Goal: Task Accomplishment & Management: Use online tool/utility

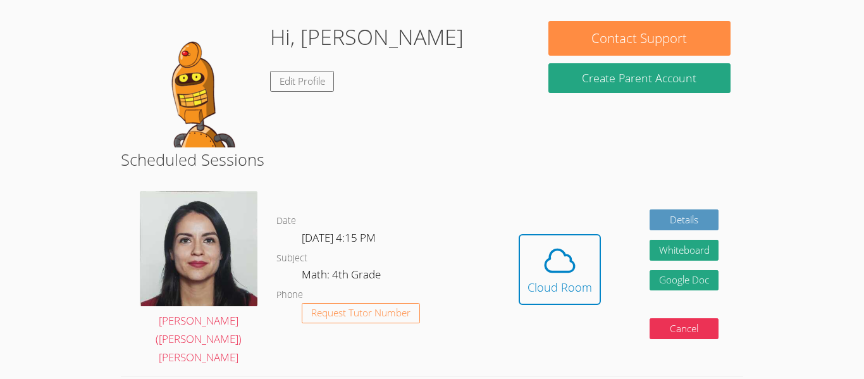
scroll to position [101, 0]
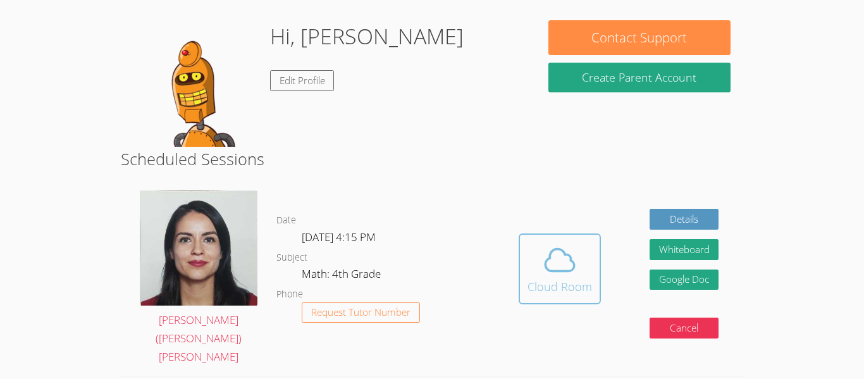
click at [529, 278] on div "Cloud Room" at bounding box center [560, 287] width 65 height 18
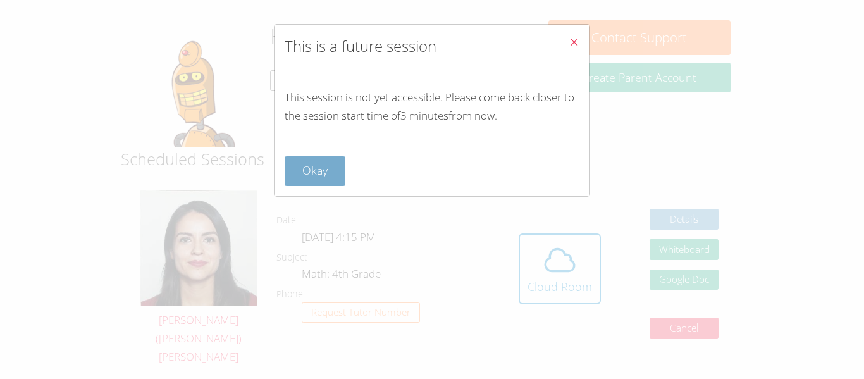
click at [326, 175] on button "Okay" at bounding box center [315, 171] width 61 height 30
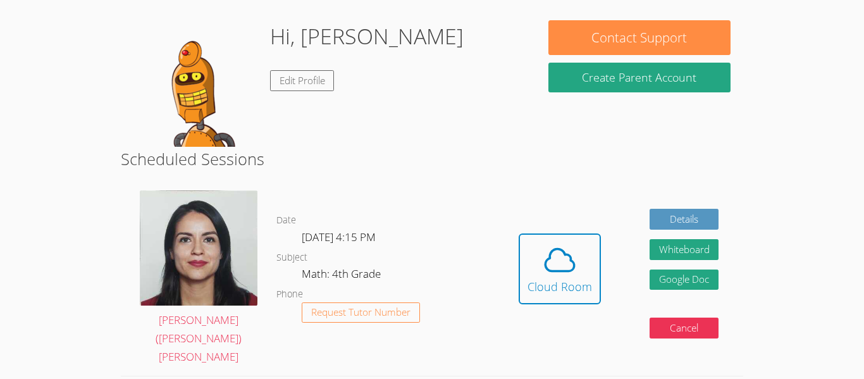
click at [347, 230] on span "[DATE] 4:15 PM" at bounding box center [339, 237] width 74 height 15
click at [542, 266] on icon at bounding box center [559, 259] width 35 height 35
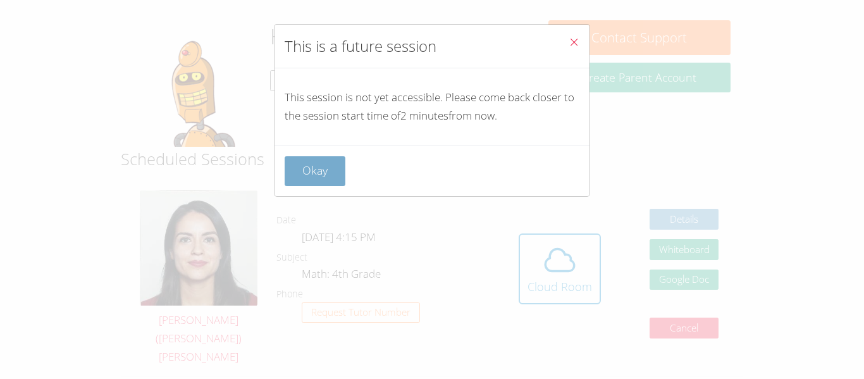
click at [320, 161] on button "Okay" at bounding box center [315, 171] width 61 height 30
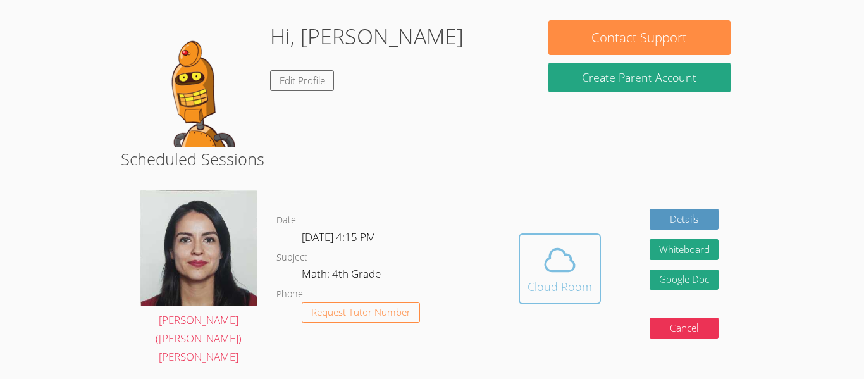
click at [548, 255] on icon at bounding box center [559, 259] width 35 height 35
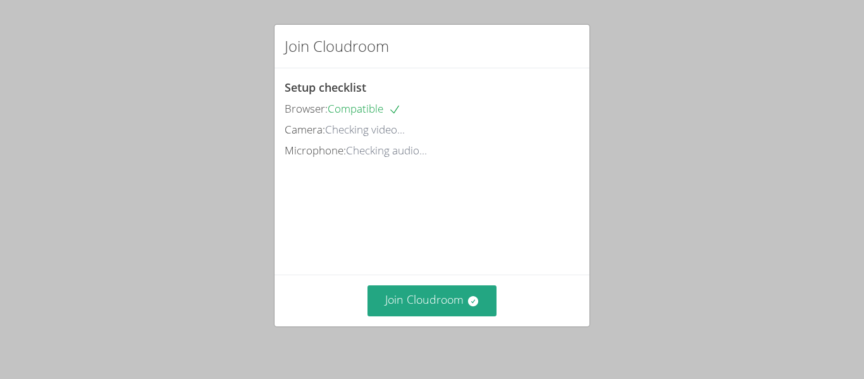
click at [426, 316] on div "Join Cloudroom" at bounding box center [432, 301] width 315 height 52
click at [423, 301] on button "Join Cloudroom" at bounding box center [433, 300] width 130 height 31
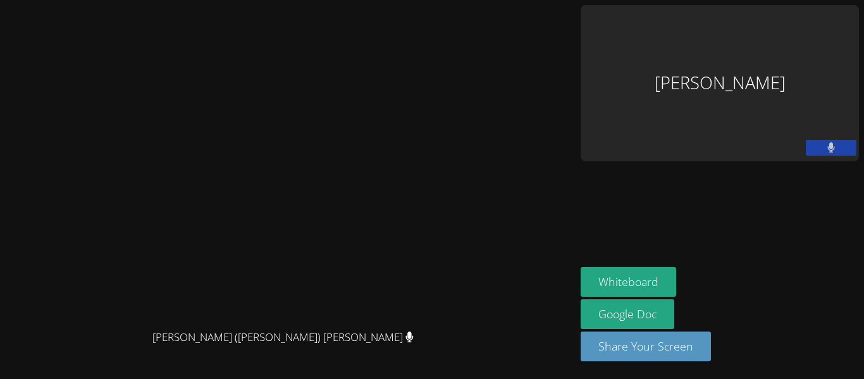
click at [762, 58] on div "[PERSON_NAME]" at bounding box center [720, 83] width 278 height 156
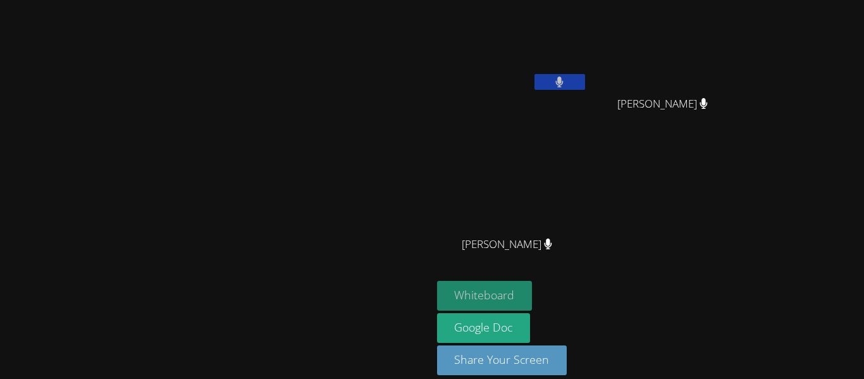
click at [533, 297] on button "Whiteboard" at bounding box center [485, 296] width 96 height 30
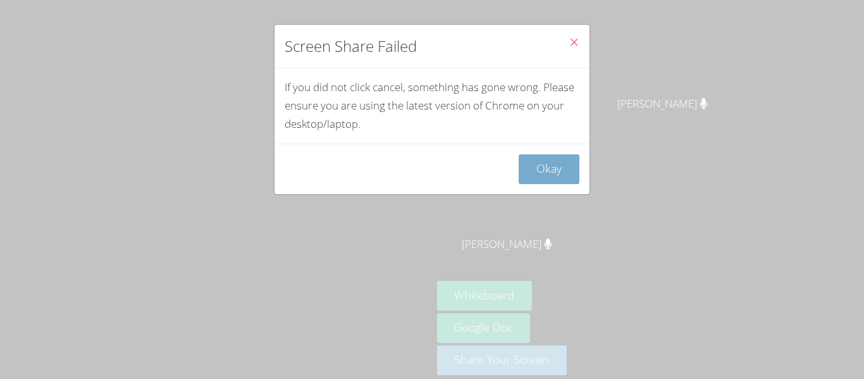
click at [553, 166] on button "Okay" at bounding box center [549, 169] width 61 height 30
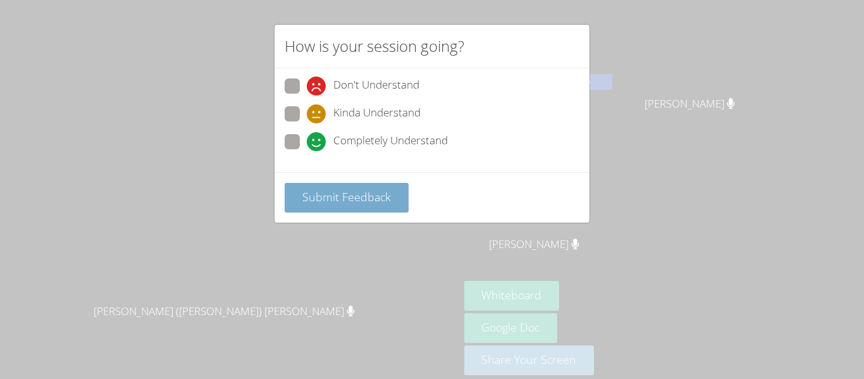
click at [354, 192] on span "Submit Feedback" at bounding box center [346, 196] width 89 height 15
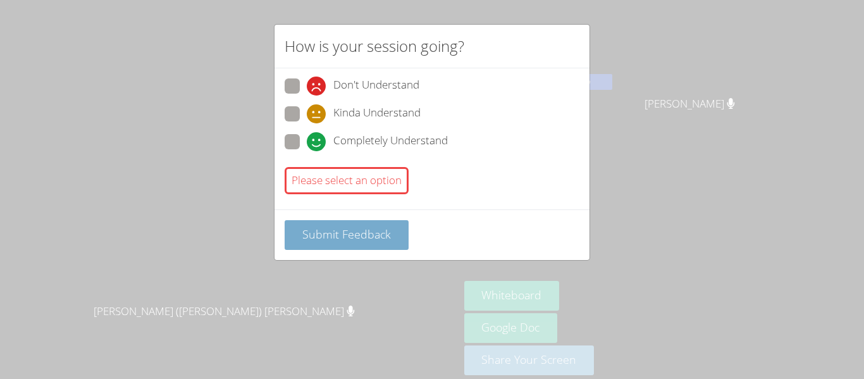
click at [355, 221] on button "Submit Feedback" at bounding box center [347, 235] width 124 height 30
